Goal: Task Accomplishment & Management: Manage account settings

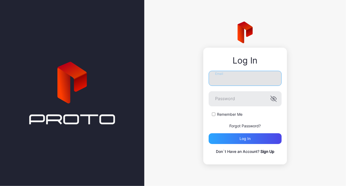
click at [242, 81] on input "Email" at bounding box center [245, 78] width 73 height 15
type input "**********"
click at [237, 126] on link "Forgot Password?" at bounding box center [245, 125] width 31 height 5
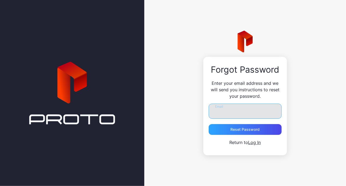
click at [234, 113] on input "Email" at bounding box center [245, 110] width 73 height 15
type input "**********"
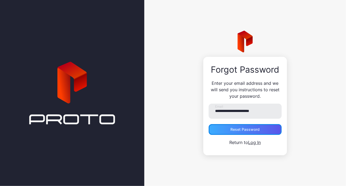
click at [233, 129] on div "Reset Password" at bounding box center [245, 129] width 29 height 4
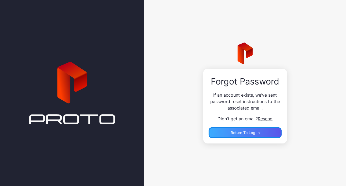
click at [234, 135] on span "Return to Log In" at bounding box center [245, 132] width 29 height 5
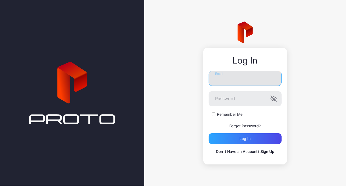
click at [227, 78] on input "Email" at bounding box center [245, 78] width 73 height 15
type input "**********"
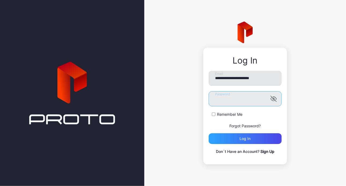
click at [209, 133] on button "Log in" at bounding box center [245, 138] width 73 height 11
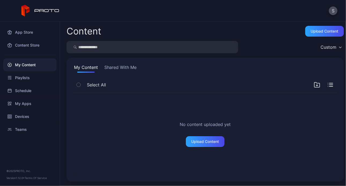
click at [117, 67] on button "Shared With Me" at bounding box center [120, 68] width 34 height 9
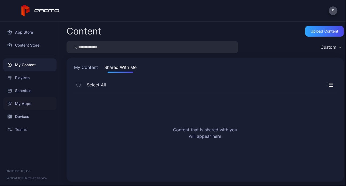
click at [26, 103] on div "My Apps" at bounding box center [29, 103] width 53 height 13
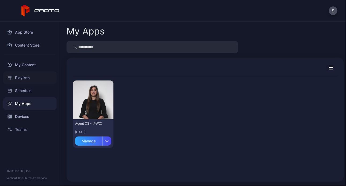
click at [26, 77] on div "Playlists" at bounding box center [29, 77] width 53 height 13
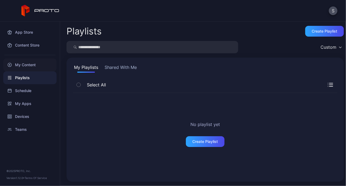
click at [32, 63] on div "My Content" at bounding box center [29, 64] width 53 height 13
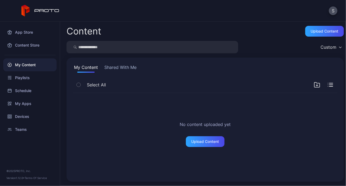
click at [121, 70] on button "Shared With Me" at bounding box center [120, 68] width 34 height 9
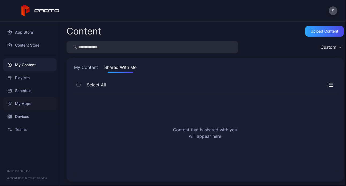
click at [25, 105] on div "My Apps" at bounding box center [29, 103] width 53 height 13
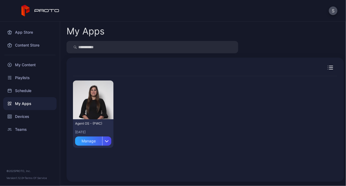
click at [326, 119] on div "Preview Agent OS - (PWC) [DATE] Manage" at bounding box center [205, 114] width 265 height 76
click at [25, 32] on div "App Store" at bounding box center [29, 32] width 53 height 13
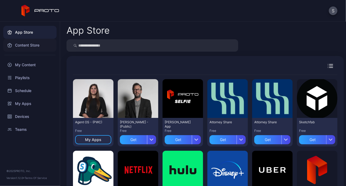
click at [27, 42] on div "Content Store" at bounding box center [29, 45] width 53 height 13
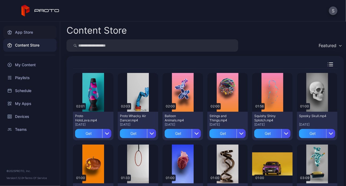
click at [29, 32] on div "App Store" at bounding box center [29, 32] width 53 height 13
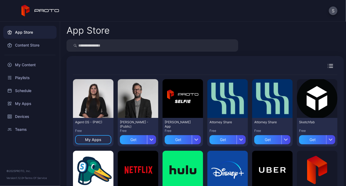
click at [109, 47] on input "search" at bounding box center [153, 45] width 172 height 12
type input "***"
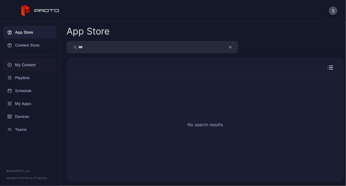
click at [30, 66] on div "My Content" at bounding box center [29, 64] width 53 height 13
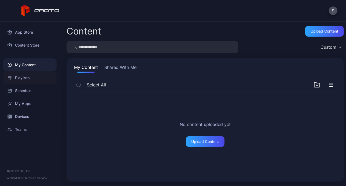
click at [34, 74] on div "Playlists" at bounding box center [29, 77] width 53 height 13
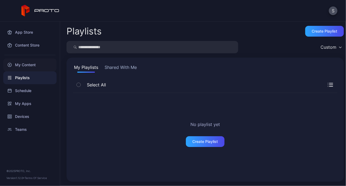
click at [32, 65] on div "My Content" at bounding box center [29, 64] width 53 height 13
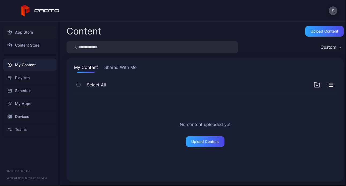
click at [32, 32] on div "App Store" at bounding box center [29, 32] width 53 height 13
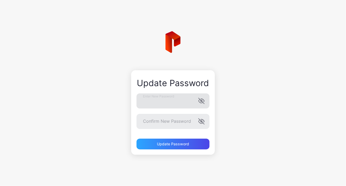
click at [203, 102] on div "Enter New Password" at bounding box center [173, 100] width 73 height 15
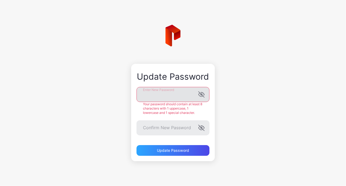
click at [202, 95] on icon "button" at bounding box center [201, 94] width 4 height 3
click at [136, 96] on div "Update Password Enter New Password Your password should contain at least 8 char…" at bounding box center [173, 112] width 84 height 97
click at [161, 129] on form "Enter New Password Your password should contain at least 8 characters with 1 up…" at bounding box center [173, 121] width 73 height 69
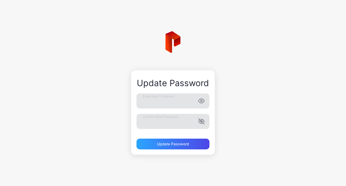
click at [200, 121] on icon "button" at bounding box center [201, 121] width 6 height 6
click at [168, 146] on div "Update Password" at bounding box center [173, 143] width 73 height 11
